Goal: Task Accomplishment & Management: Manage account settings

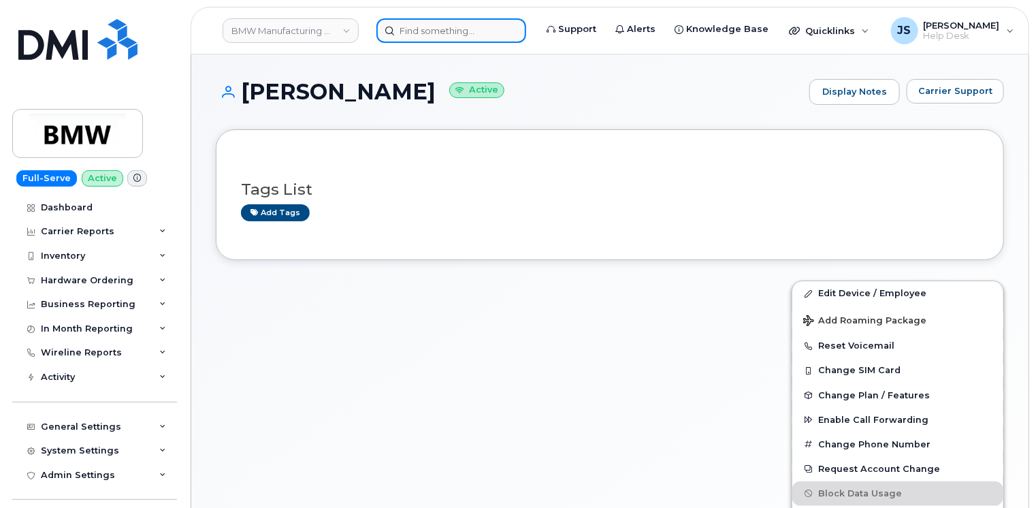
click at [404, 31] on input at bounding box center [451, 30] width 150 height 25
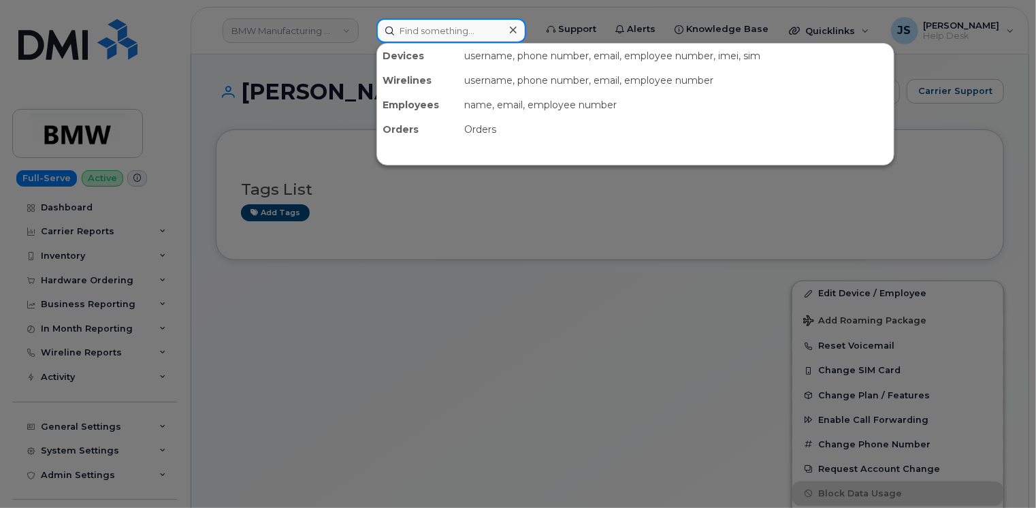
paste input "504-329-7802"
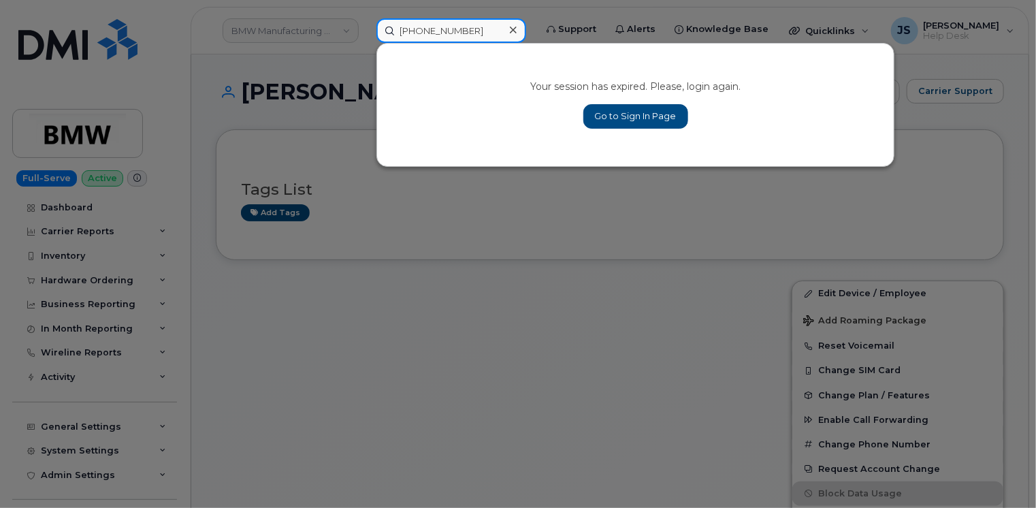
type input "[PHONE_NUMBER]"
click at [627, 104] on link "Go to Sign In Page" at bounding box center [635, 116] width 105 height 25
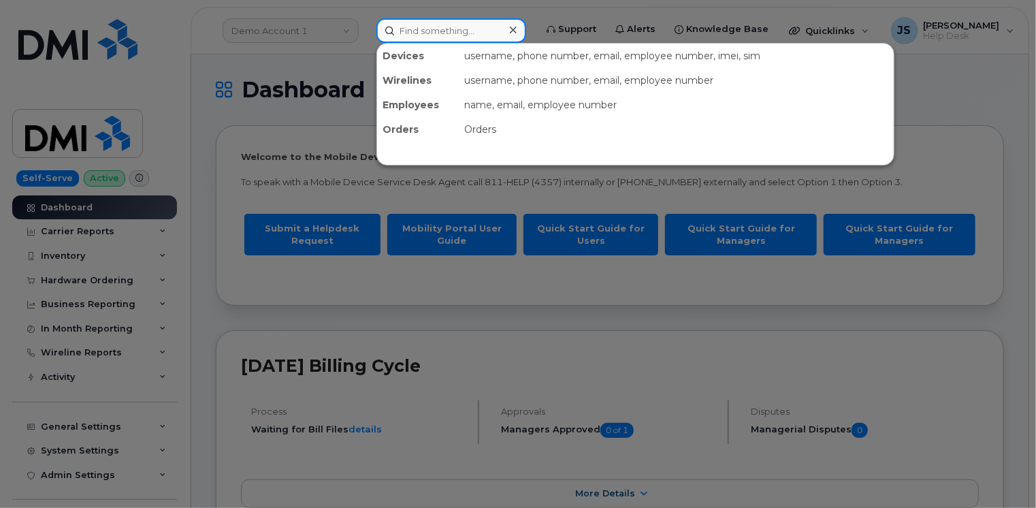
paste input "504-329-7802"
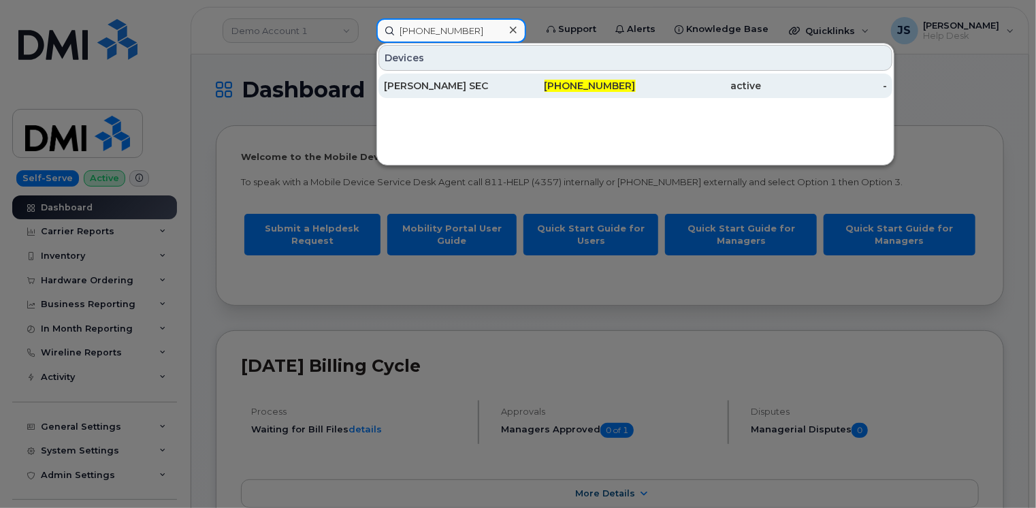
type input "504-329-7802"
click at [404, 82] on div "JOE PALERMO SEC" at bounding box center [447, 86] width 126 height 14
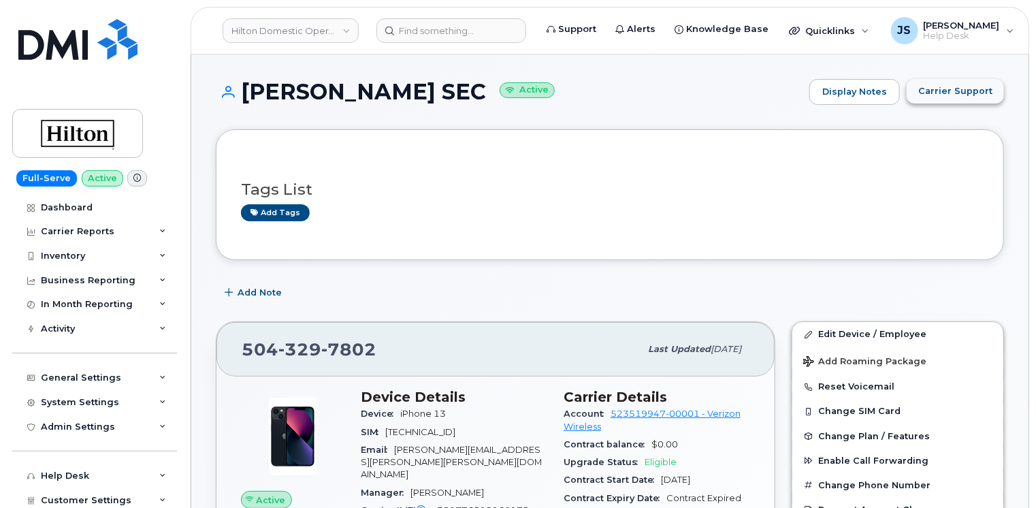
click at [954, 98] on button "Carrier Support" at bounding box center [955, 91] width 97 height 25
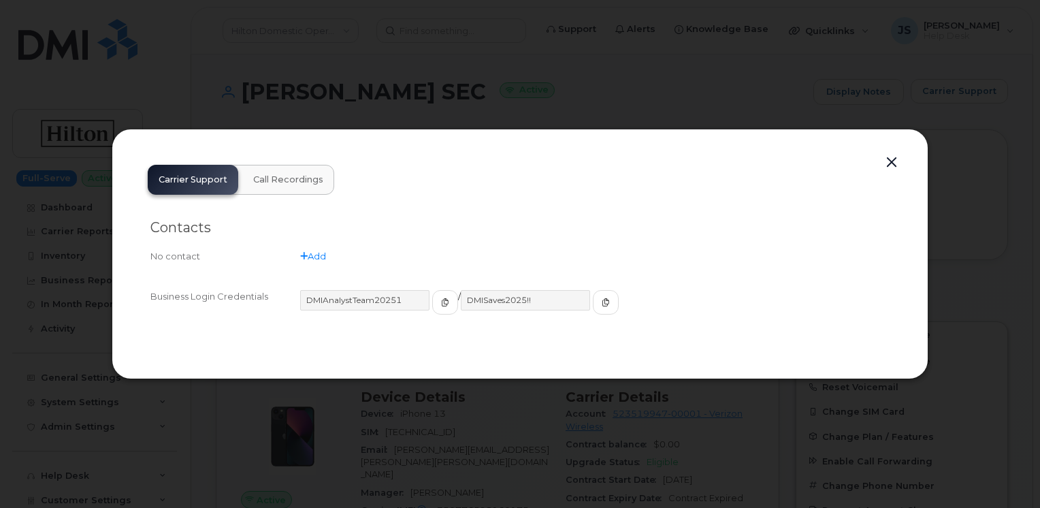
click at [890, 163] on button "button" at bounding box center [891, 162] width 20 height 19
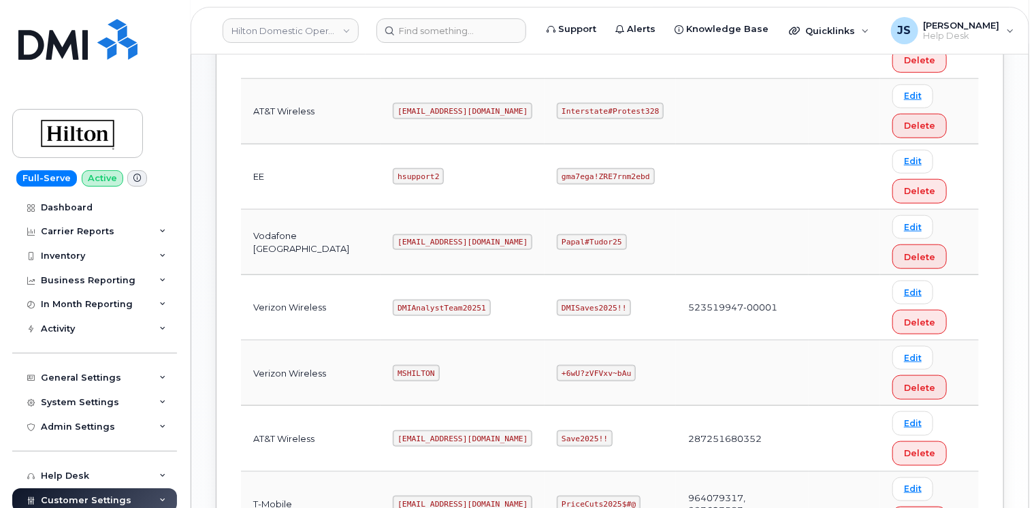
scroll to position [613, 0]
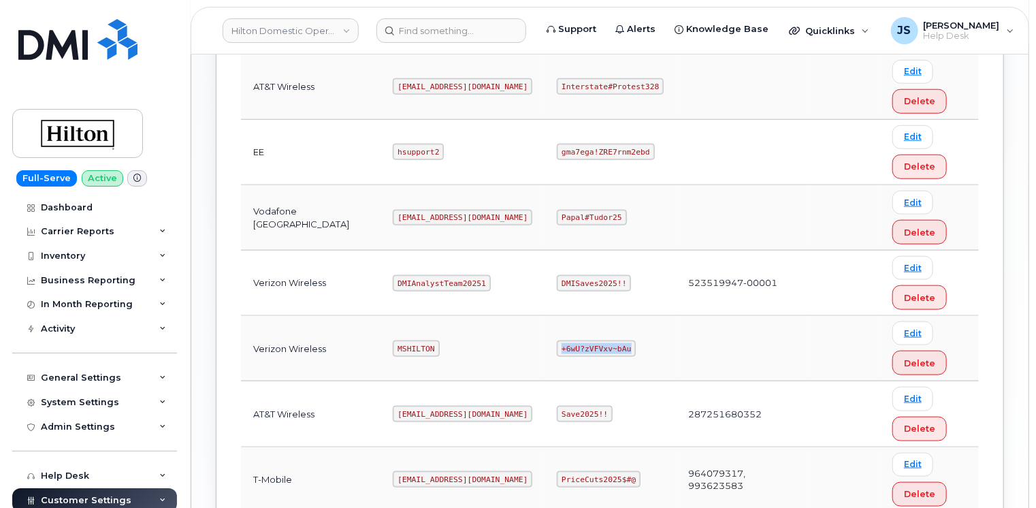
drag, startPoint x: 600, startPoint y: 343, endPoint x: 539, endPoint y: 344, distance: 61.3
click at [557, 344] on code "+6wU?zVFVxv~bAu" at bounding box center [596, 348] width 79 height 16
copy code "+6wU?zVFVxv~bAu"
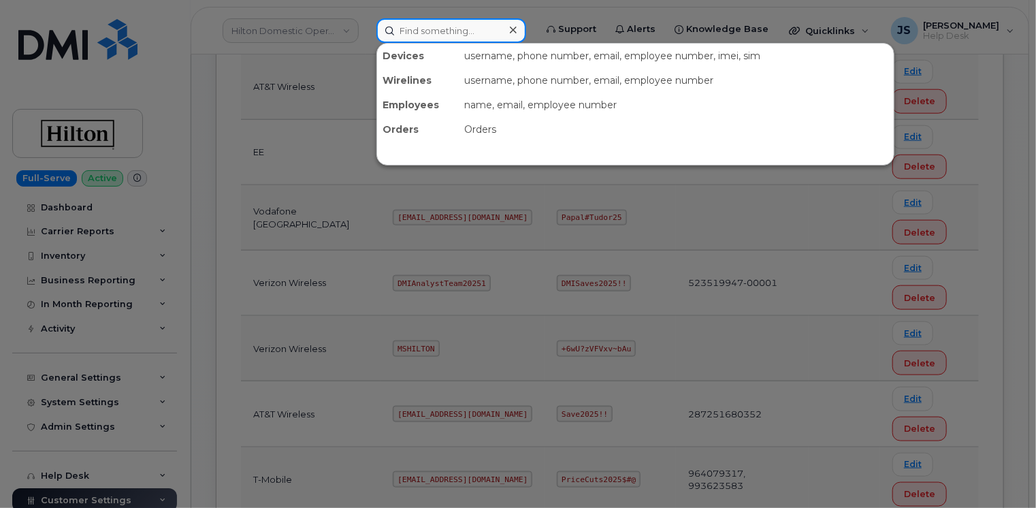
paste input "504-676-4698"
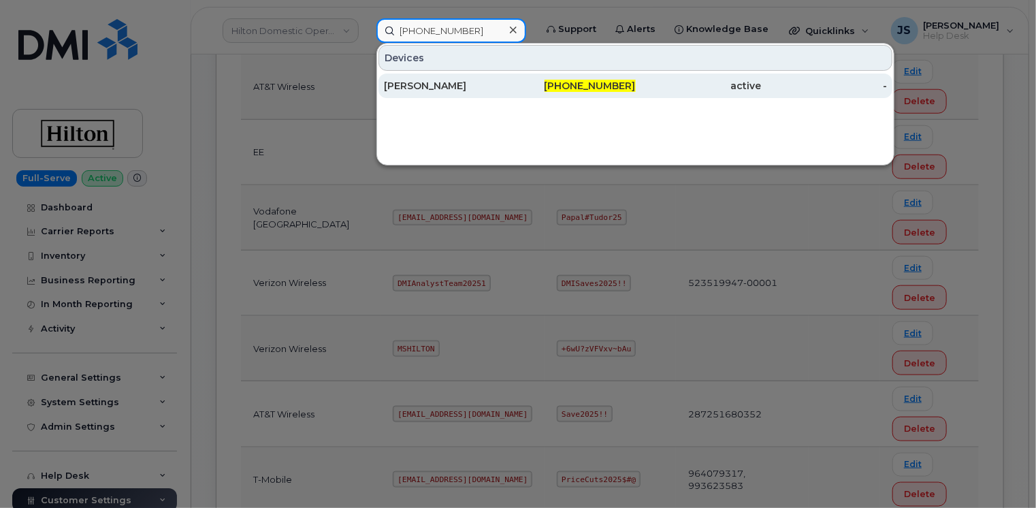
type input "504-676-4698"
click at [504, 83] on div "ANA ROMERO" at bounding box center [447, 86] width 126 height 14
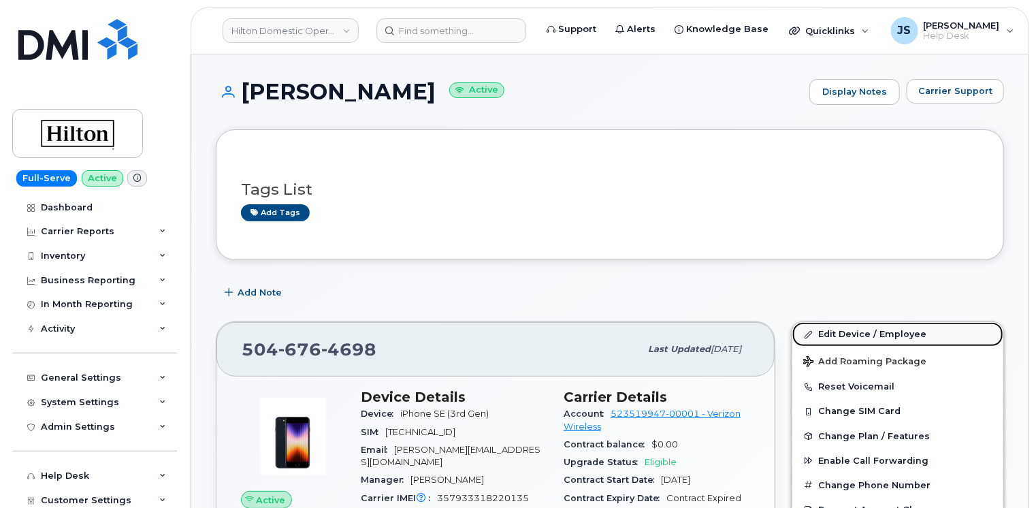
click at [853, 329] on link "Edit Device / Employee" at bounding box center [897, 334] width 211 height 25
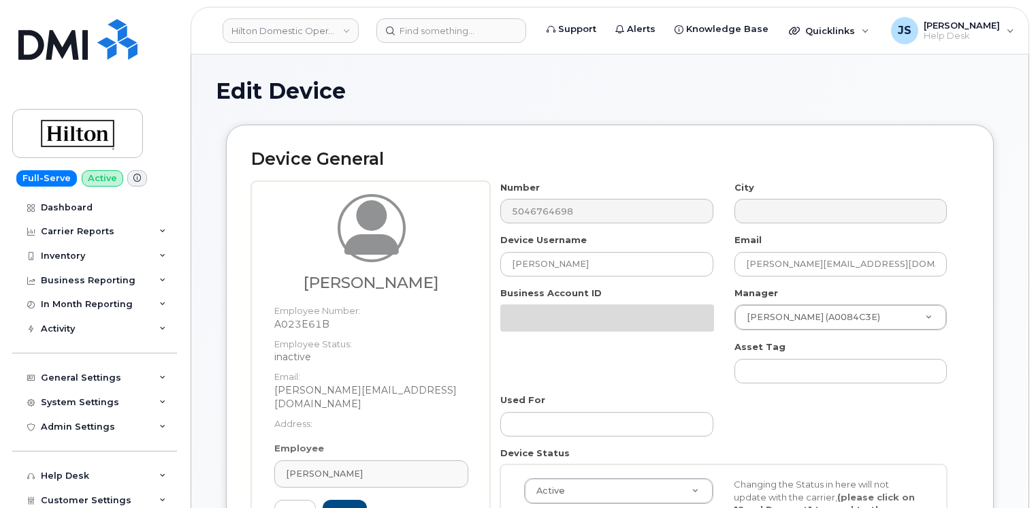
select select "34080331"
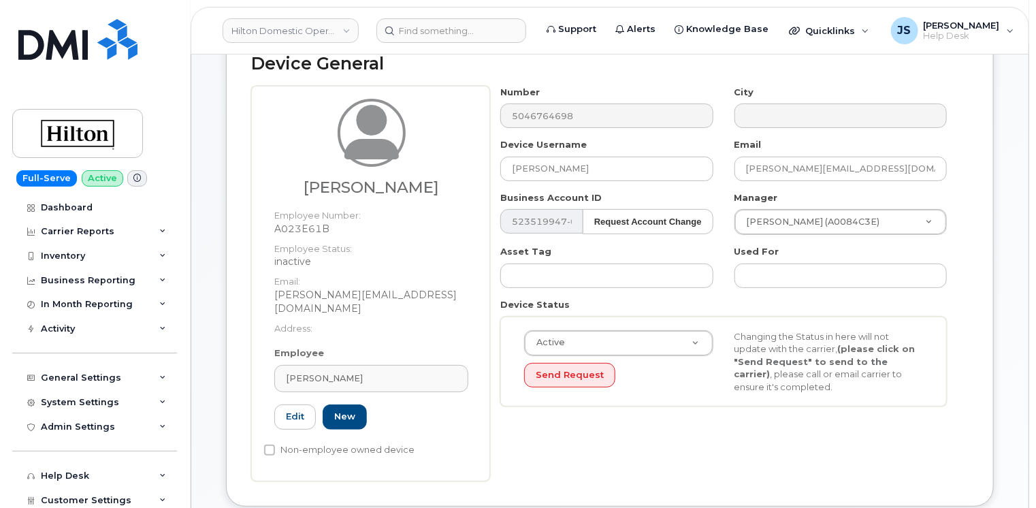
scroll to position [136, 0]
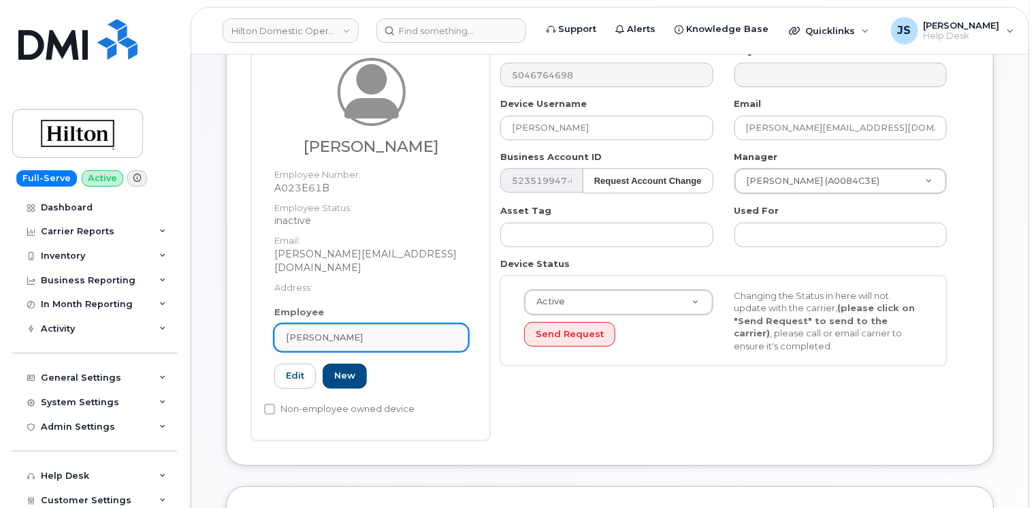
click at [380, 331] on div "[PERSON_NAME]" at bounding box center [371, 337] width 171 height 13
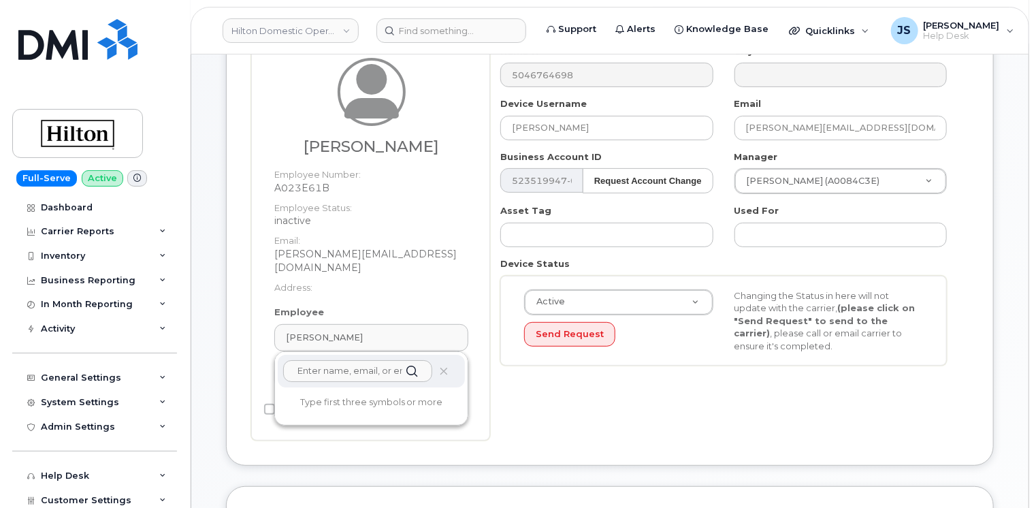
paste input "Max Pancamo"
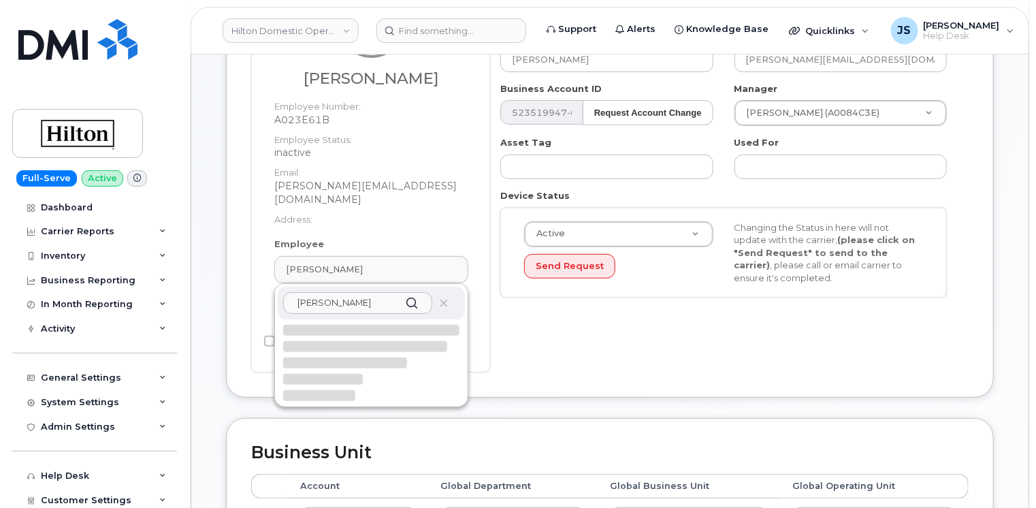
scroll to position [0, 0]
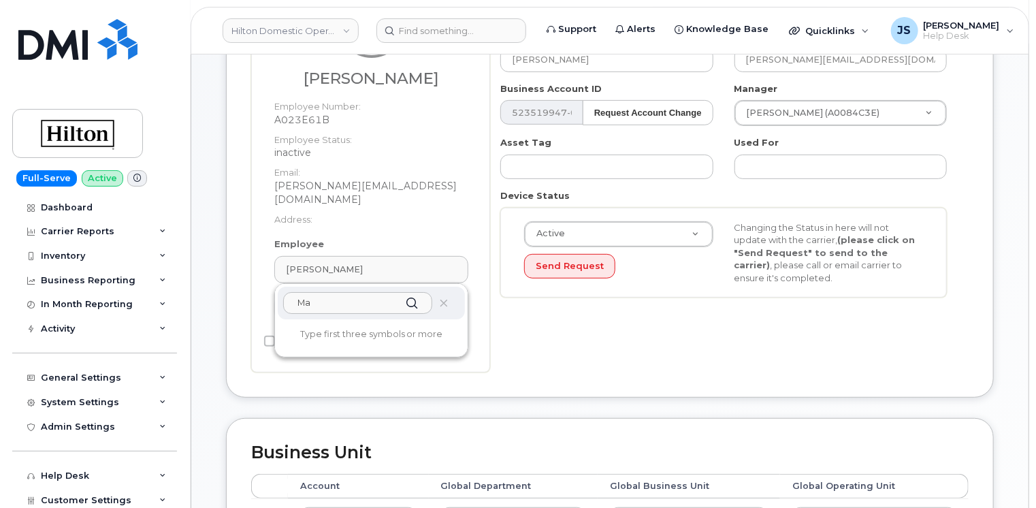
type input "M"
type input "Panca"
click at [444, 299] on icon at bounding box center [444, 303] width 9 height 9
drag, startPoint x: 349, startPoint y: 290, endPoint x: 280, endPoint y: 285, distance: 68.9
click at [280, 287] on div "Panca" at bounding box center [371, 303] width 187 height 33
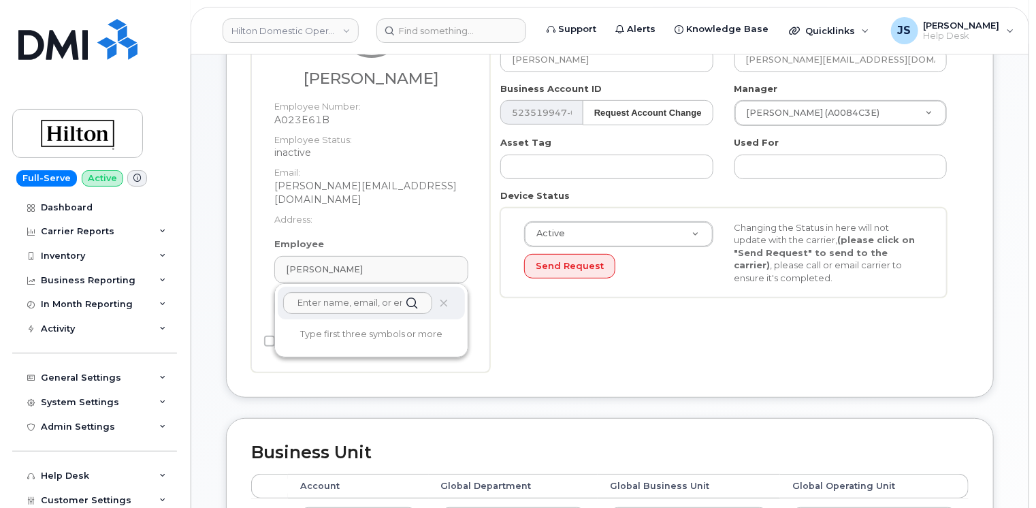
click at [227, 210] on div "Device General Ana Ciria Romero Employee Number: A023E61B Employee Status: inac…" at bounding box center [610, 158] width 768 height 476
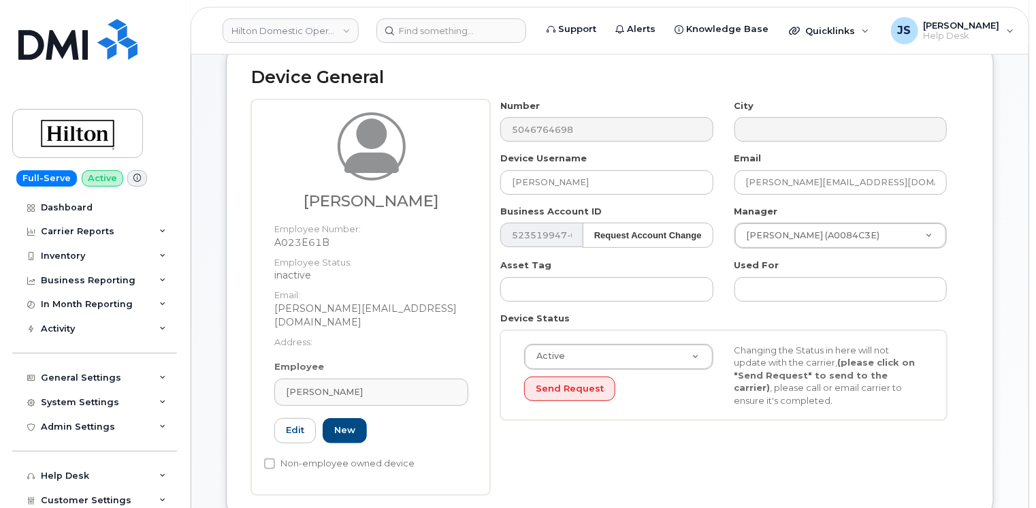
scroll to position [68, 0]
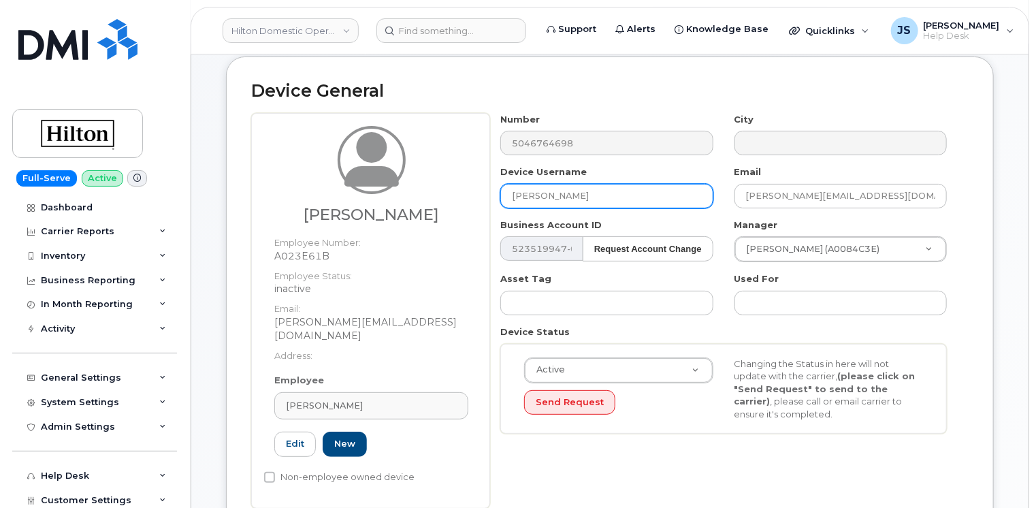
click at [585, 196] on input "ANA ROMERO" at bounding box center [606, 196] width 212 height 25
paste input "Max Pancamo"
type input "Max Pancamo"
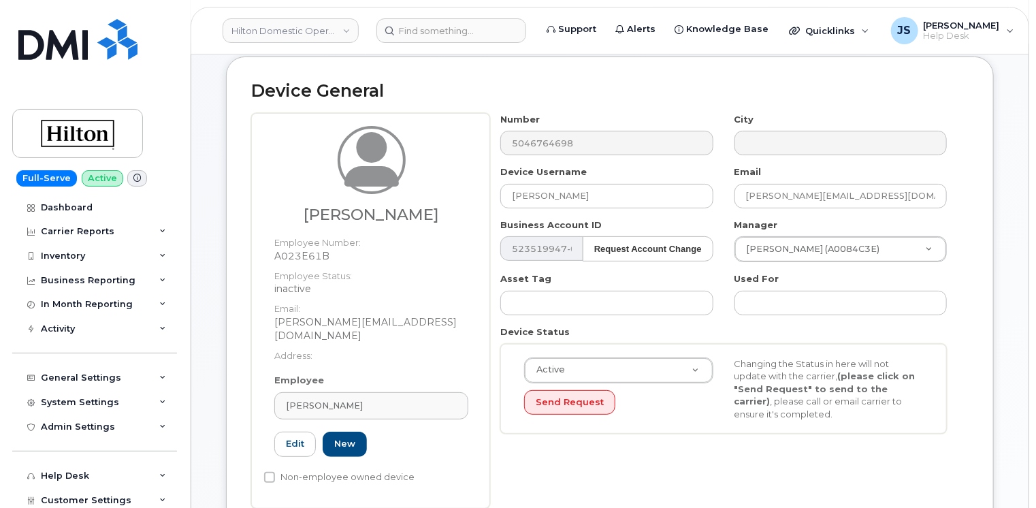
click at [490, 279] on div "Asset Tag" at bounding box center [606, 293] width 233 height 43
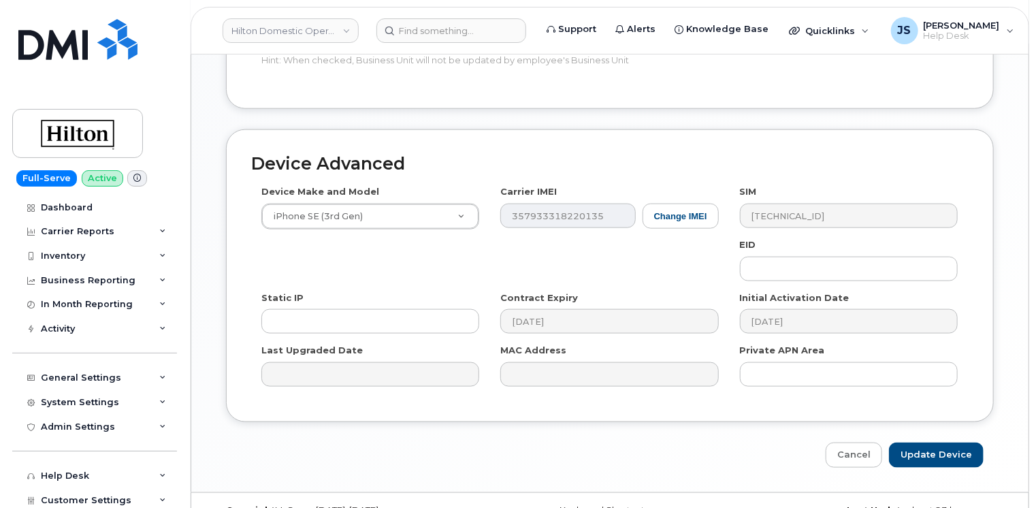
scroll to position [738, 0]
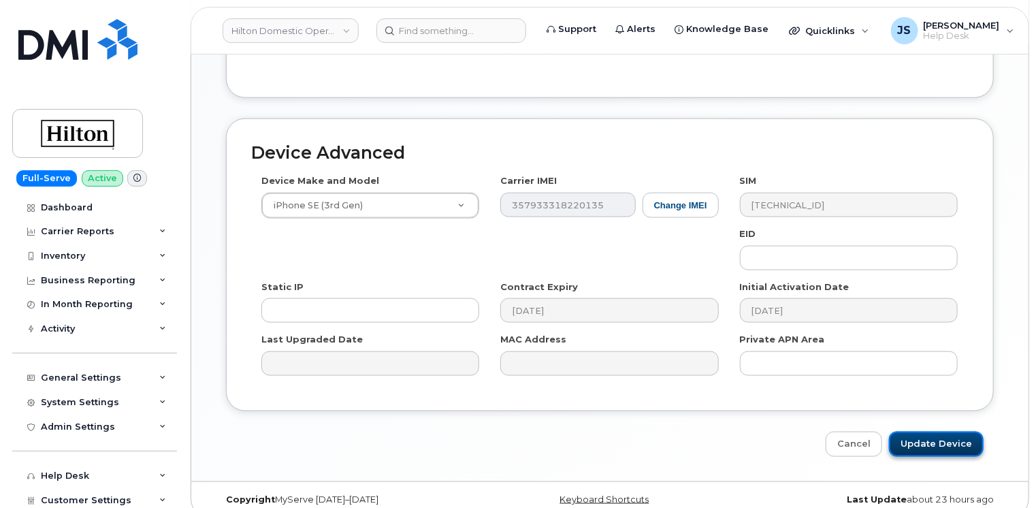
click at [964, 432] on input "Update Device" at bounding box center [936, 444] width 95 height 25
type input "Saving..."
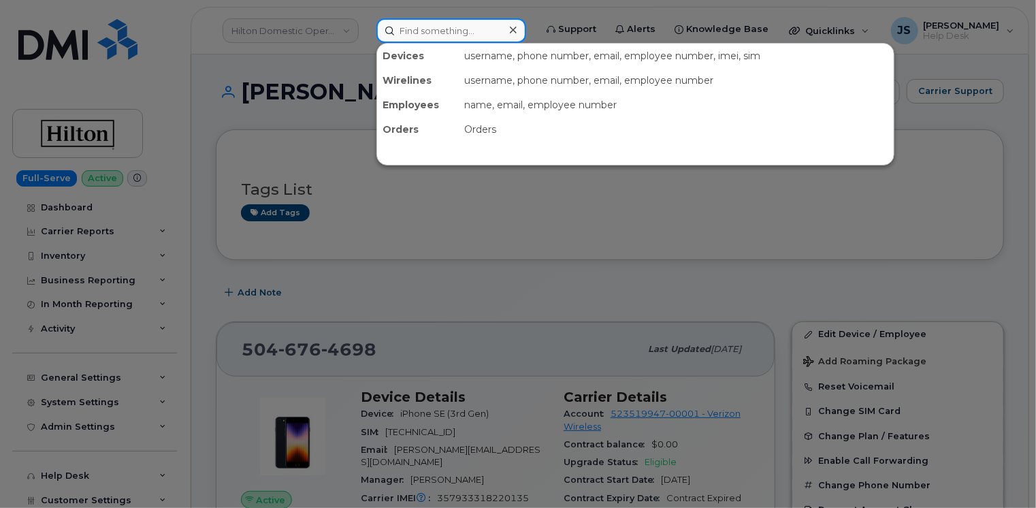
paste input "2063996112"
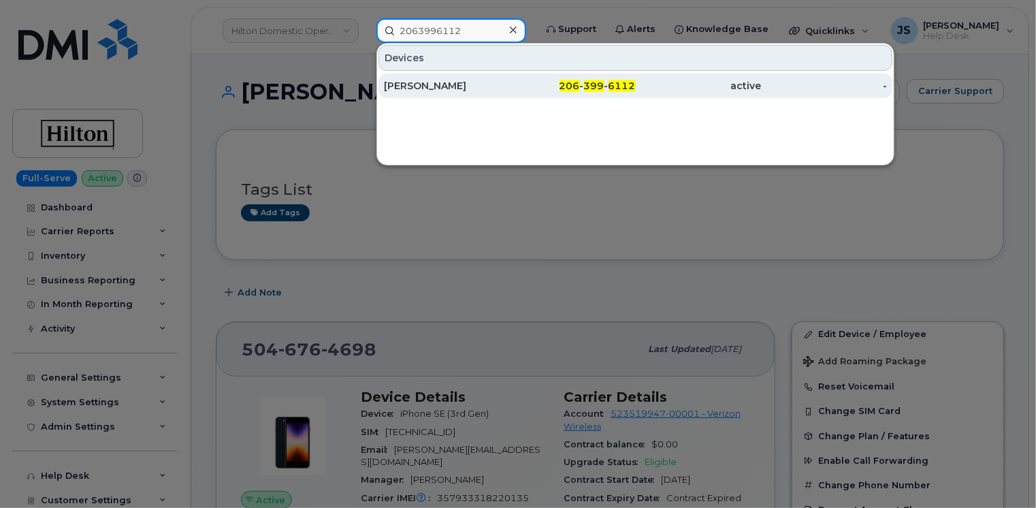
type input "2063996112"
click at [453, 91] on div "MIKE ANDRING" at bounding box center [447, 86] width 126 height 25
